Goal: Navigation & Orientation: Find specific page/section

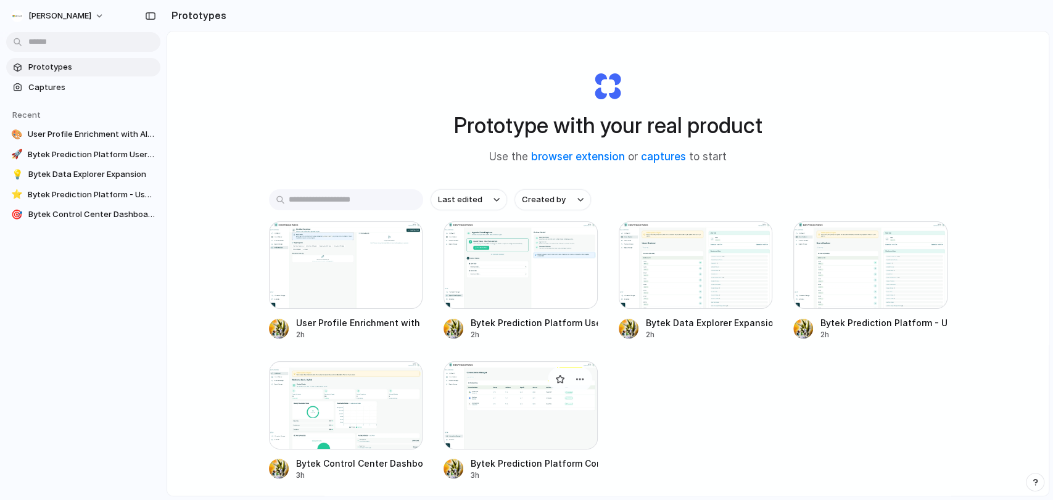
click at [498, 434] on div at bounding box center [521, 405] width 154 height 88
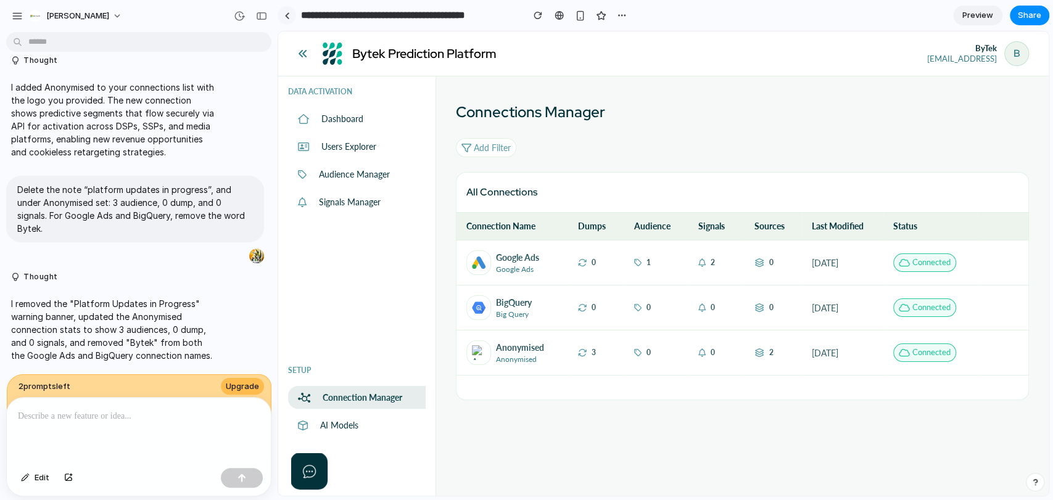
click at [286, 15] on div at bounding box center [287, 15] width 6 height 7
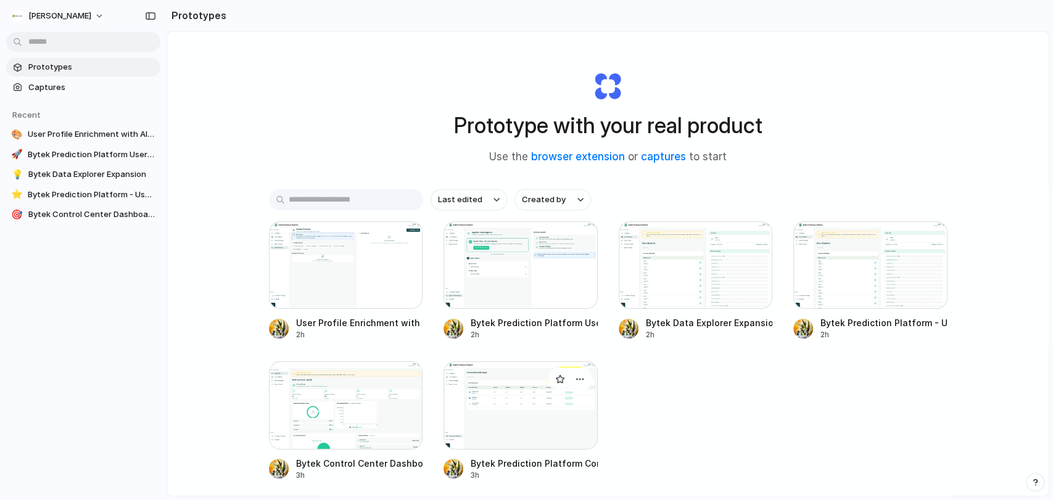
click at [563, 394] on div at bounding box center [521, 405] width 154 height 88
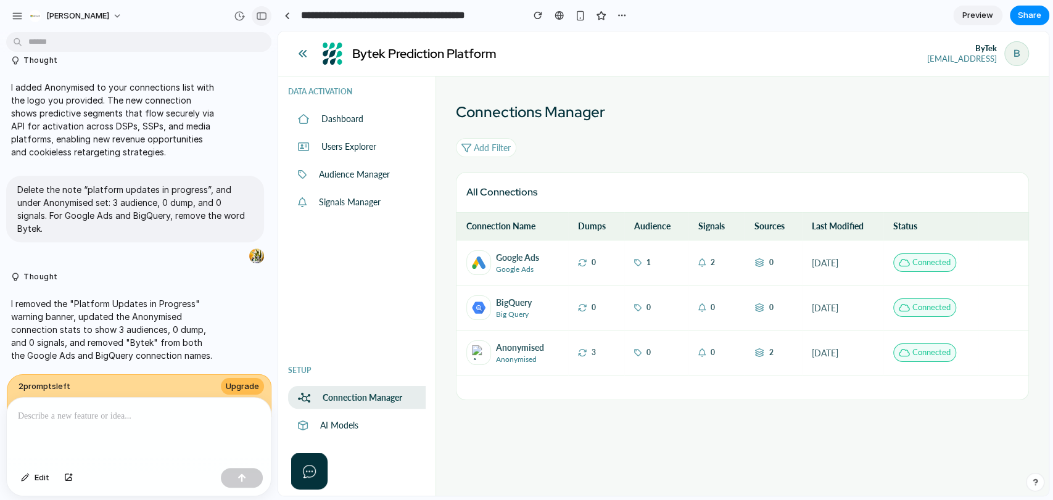
click at [262, 17] on div "button" at bounding box center [261, 16] width 11 height 9
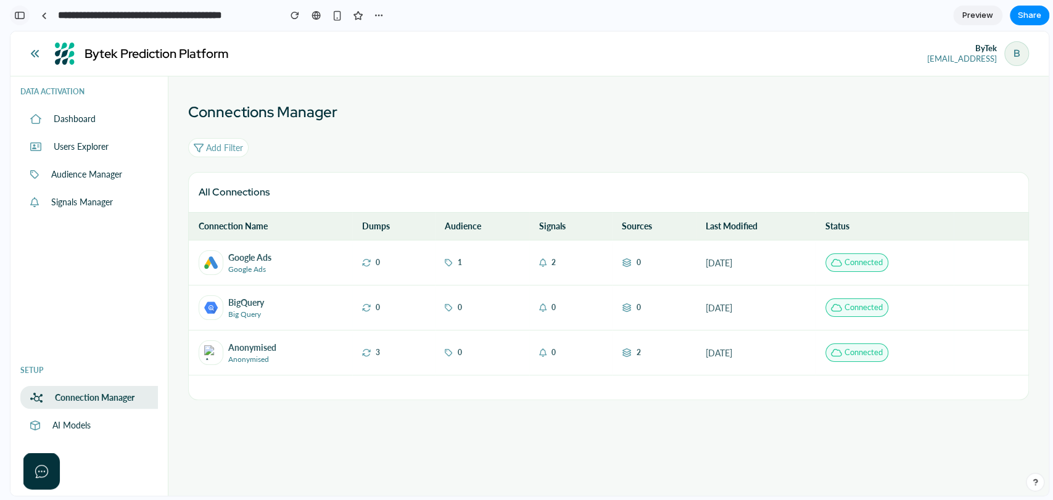
click at [15, 13] on div "button" at bounding box center [19, 15] width 11 height 9
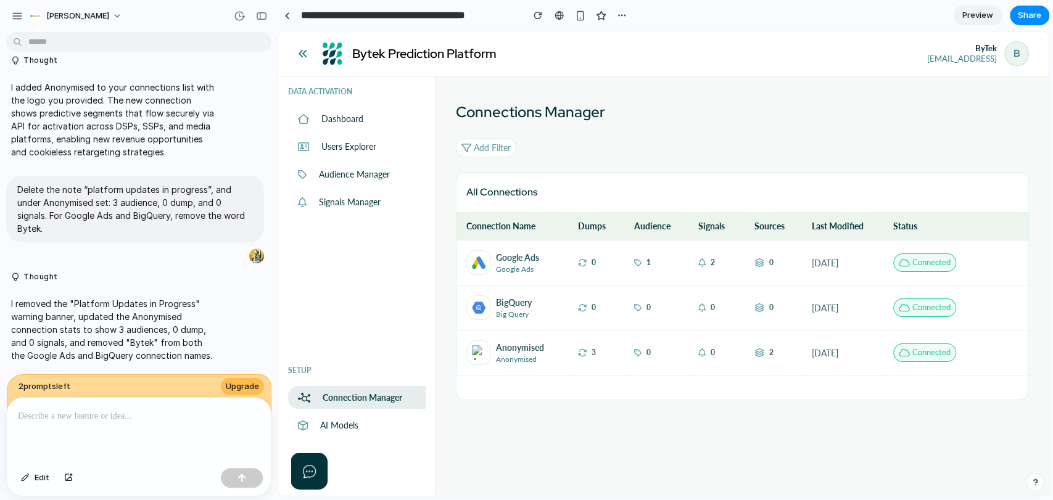
scroll to position [468, 0]
click at [21, 13] on div "button" at bounding box center [17, 15] width 11 height 11
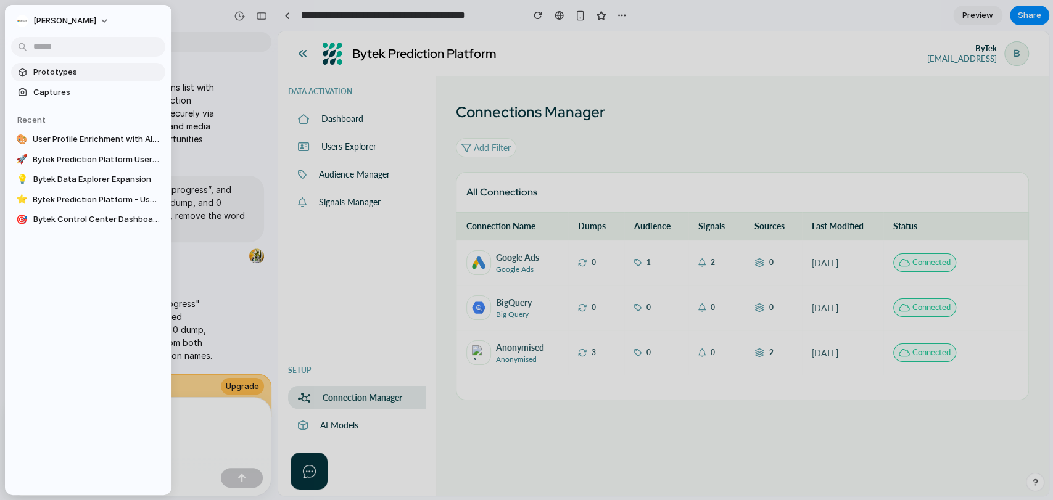
click at [41, 68] on span "Prototypes" at bounding box center [96, 72] width 127 height 12
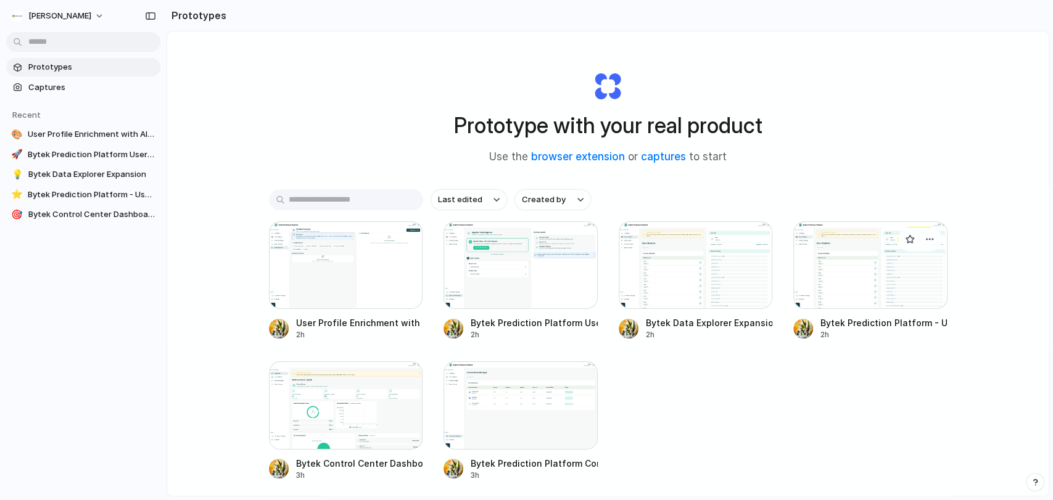
click at [864, 285] on div at bounding box center [870, 265] width 154 height 88
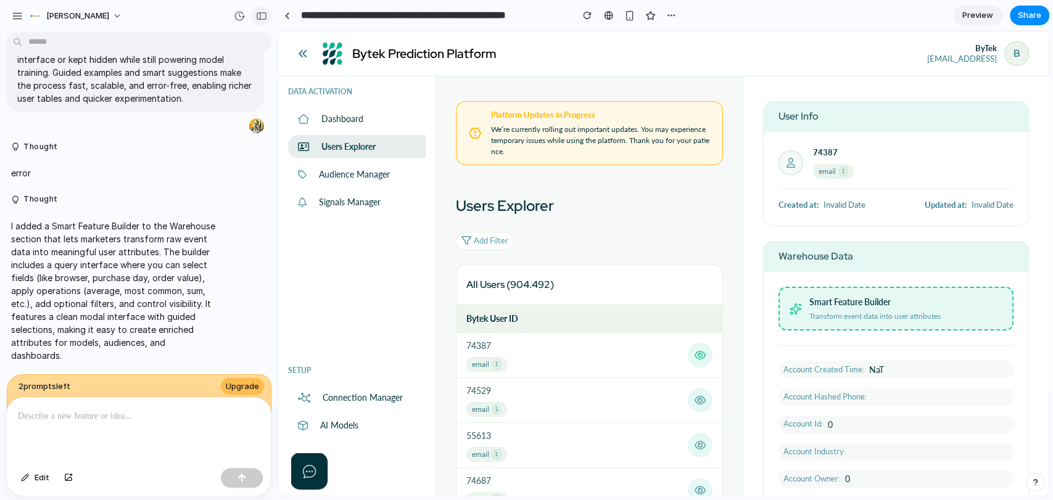
click at [259, 12] on div "button" at bounding box center [261, 16] width 11 height 9
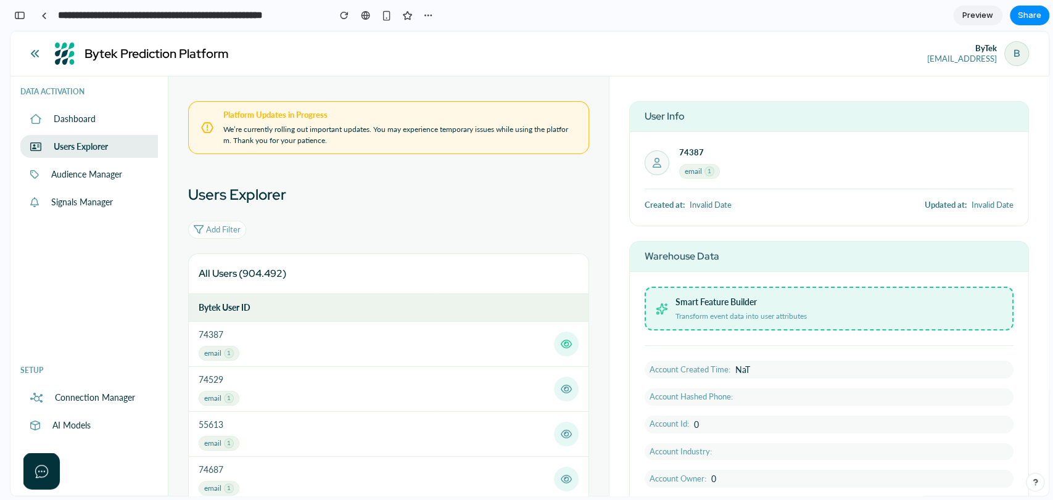
scroll to position [598, 0]
click at [752, 315] on span "Transform event data into user attributes" at bounding box center [740, 316] width 131 height 11
